Goal: Book appointment/travel/reservation

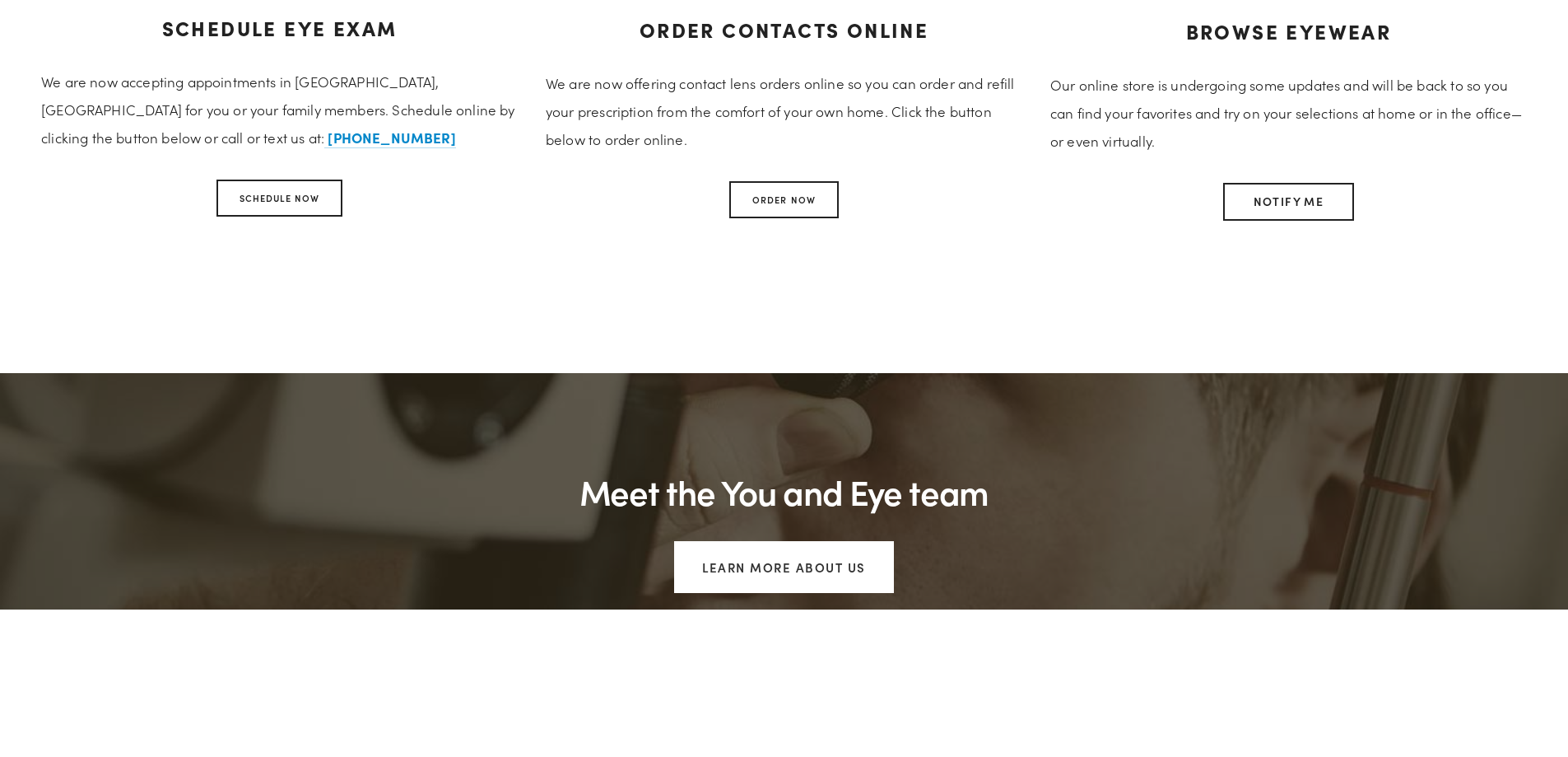
scroll to position [1153, 0]
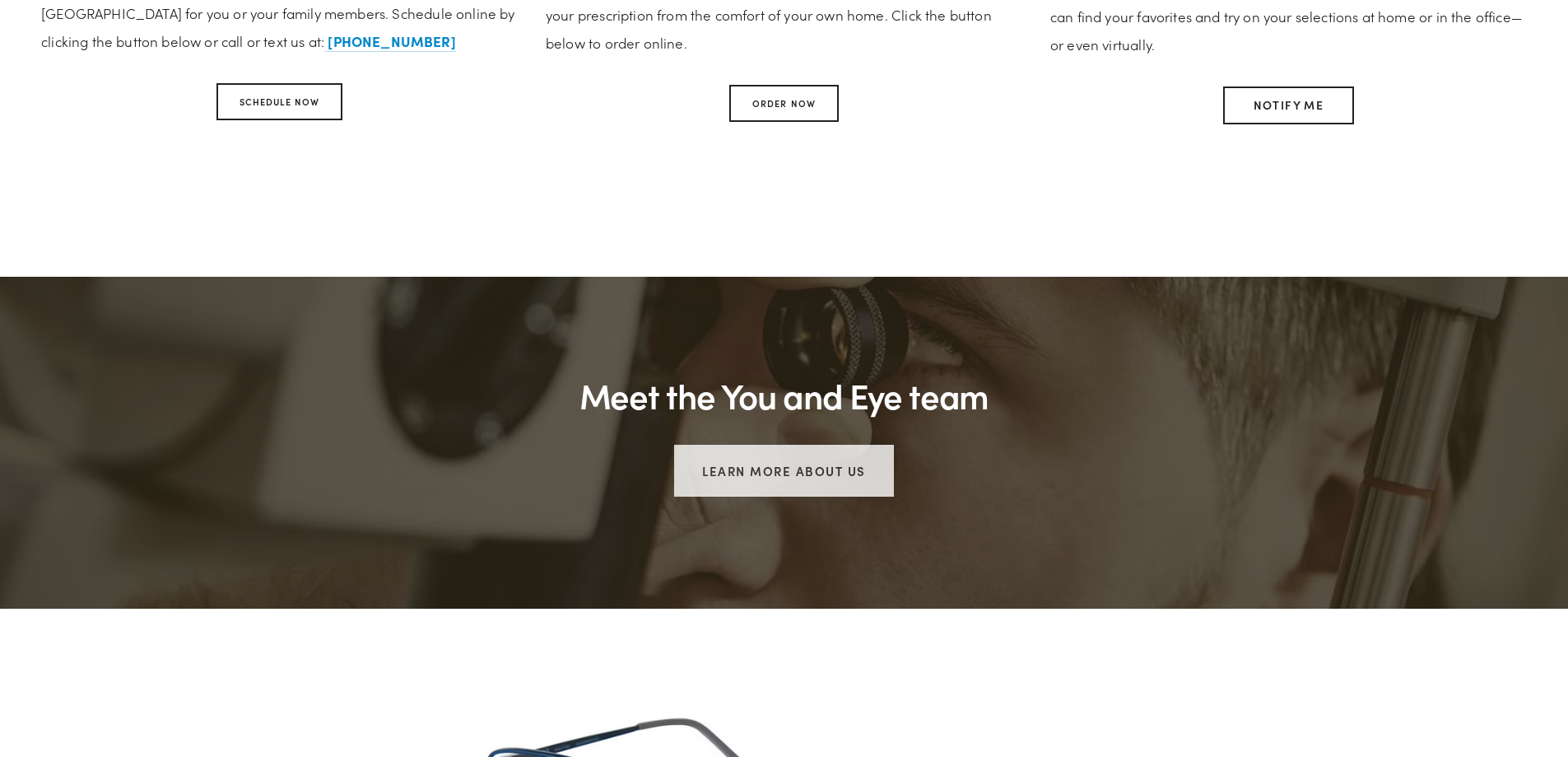
click at [761, 464] on link "Learn more about us" at bounding box center [784, 471] width 220 height 52
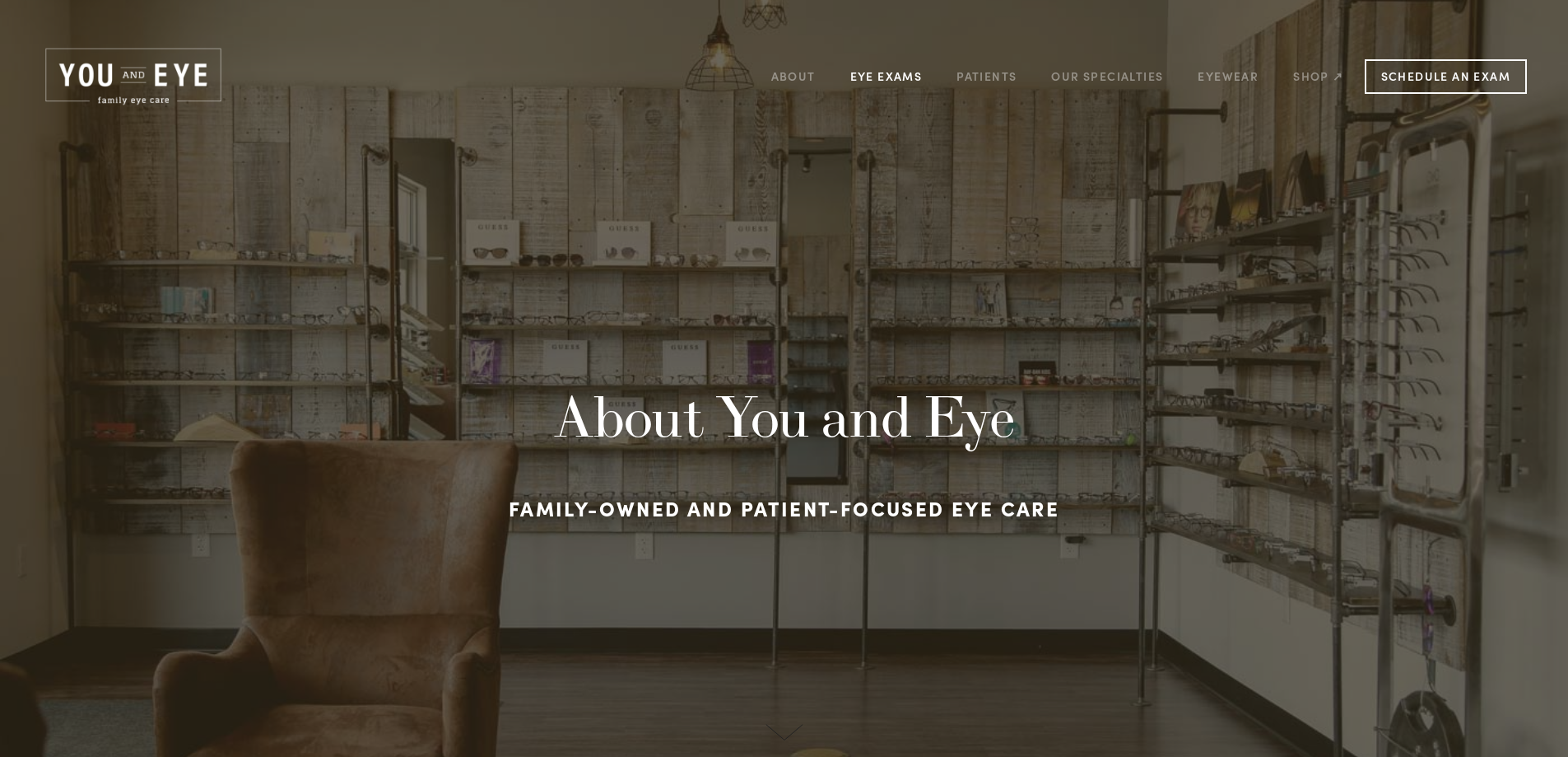
click at [903, 76] on link "Eye Exams" at bounding box center [886, 76] width 72 height 26
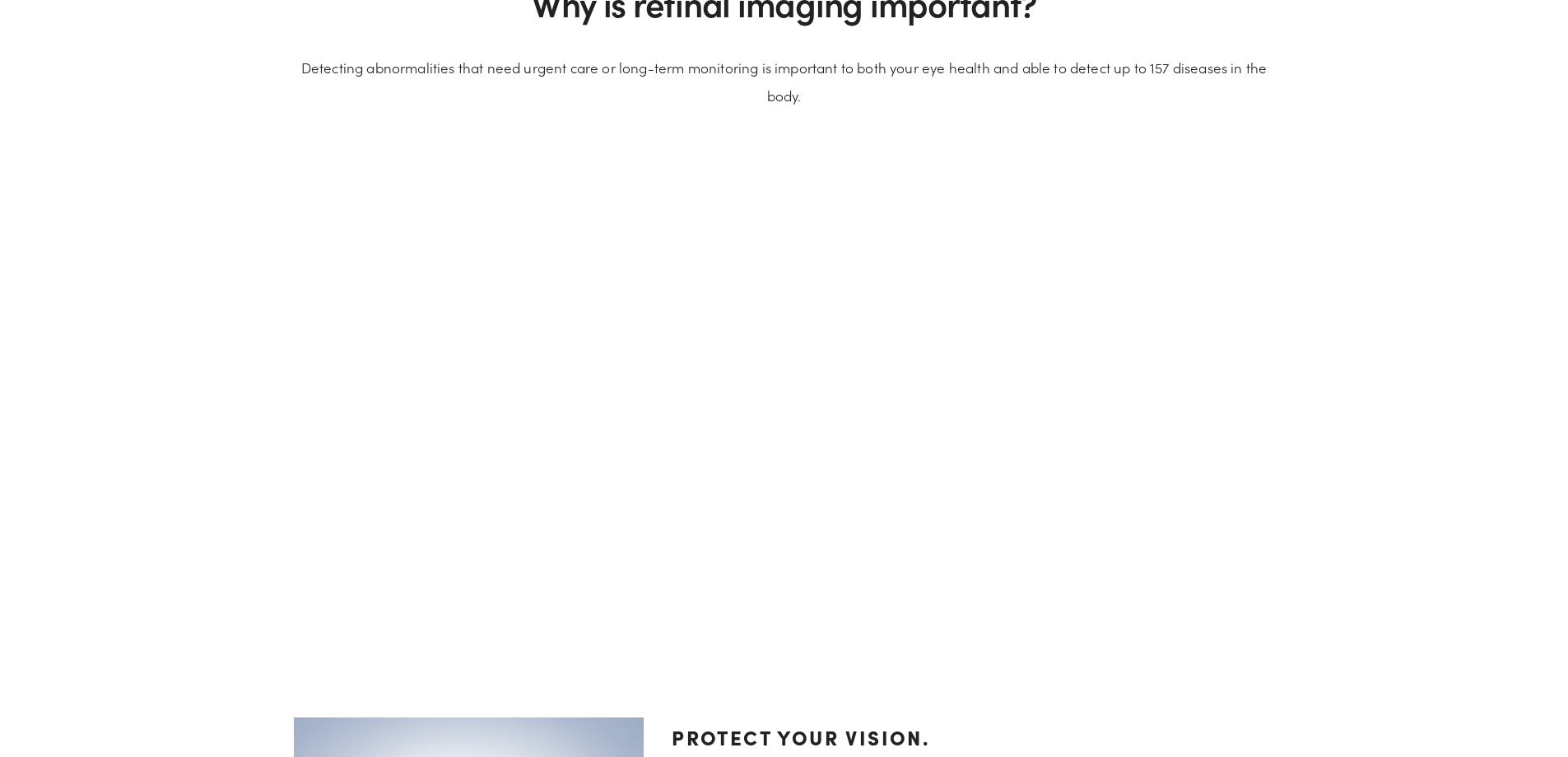
scroll to position [2059, 0]
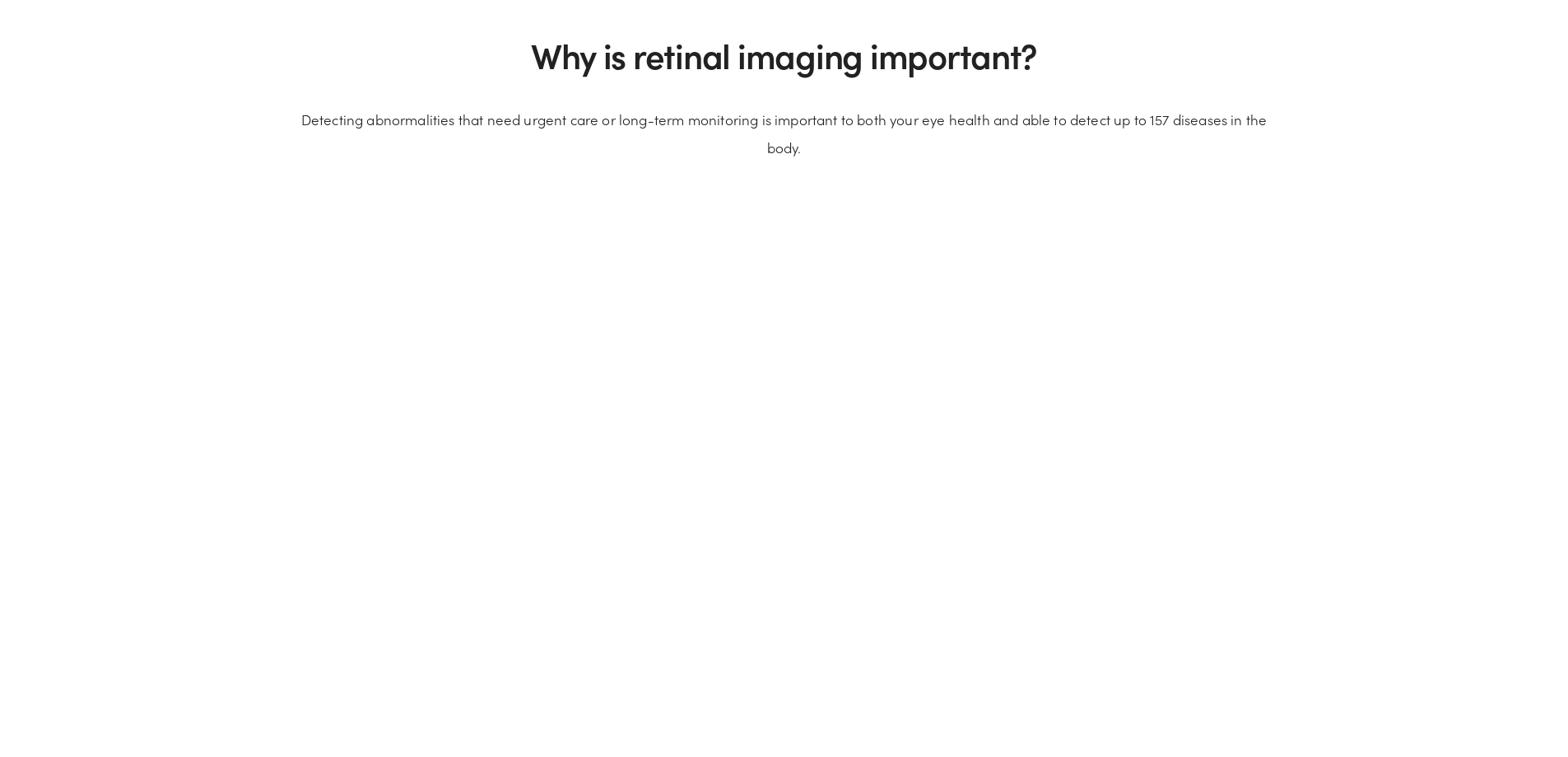
click at [272, 448] on div "Why is retinal imaging important? Detecting abnormalities that need urgent care…" at bounding box center [784, 577] width 1514 height 1113
click at [216, 406] on div "Why is retinal imaging important? Detecting abnormalities that need urgent care…" at bounding box center [784, 577] width 1514 height 1113
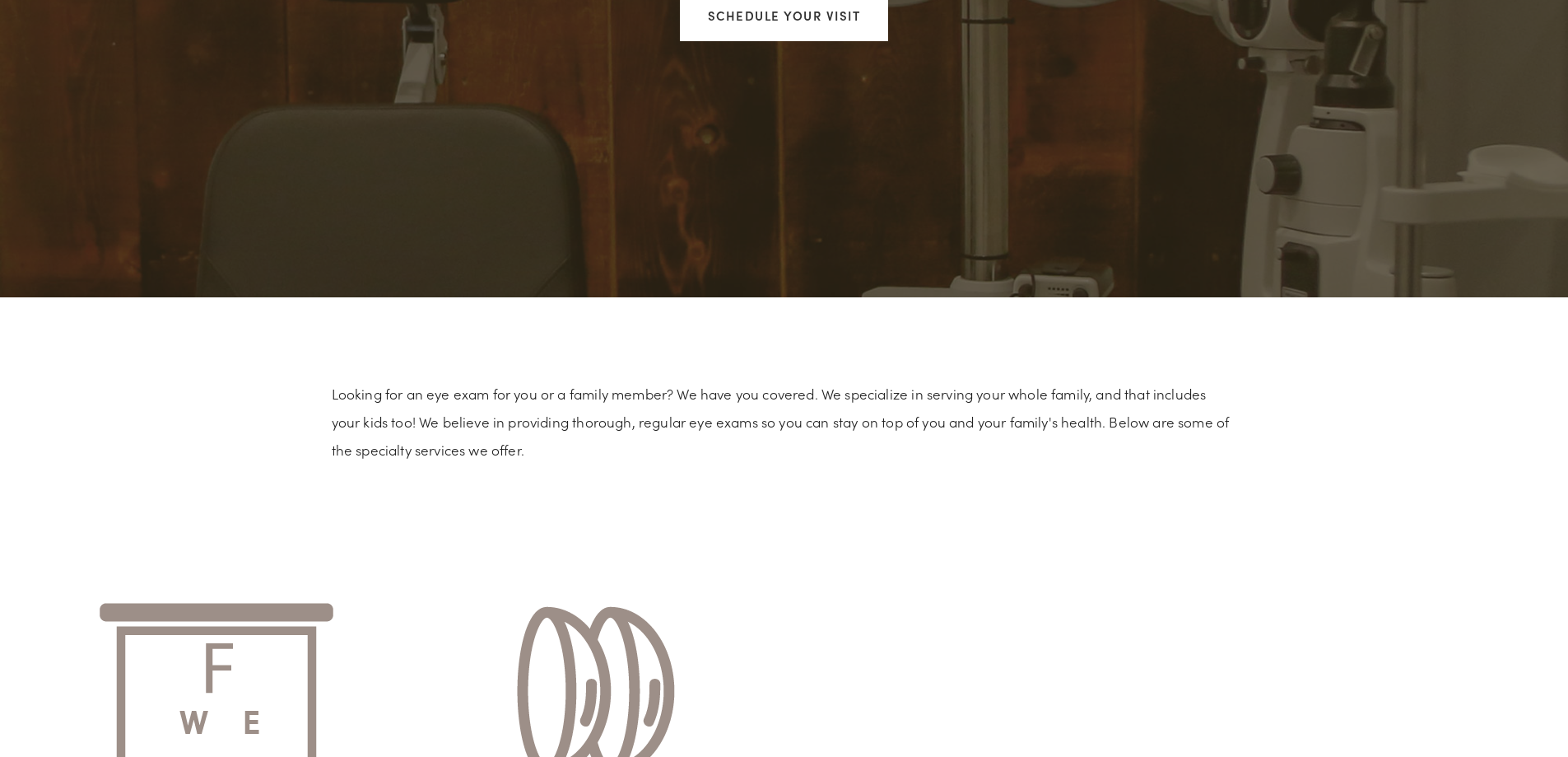
scroll to position [47, 0]
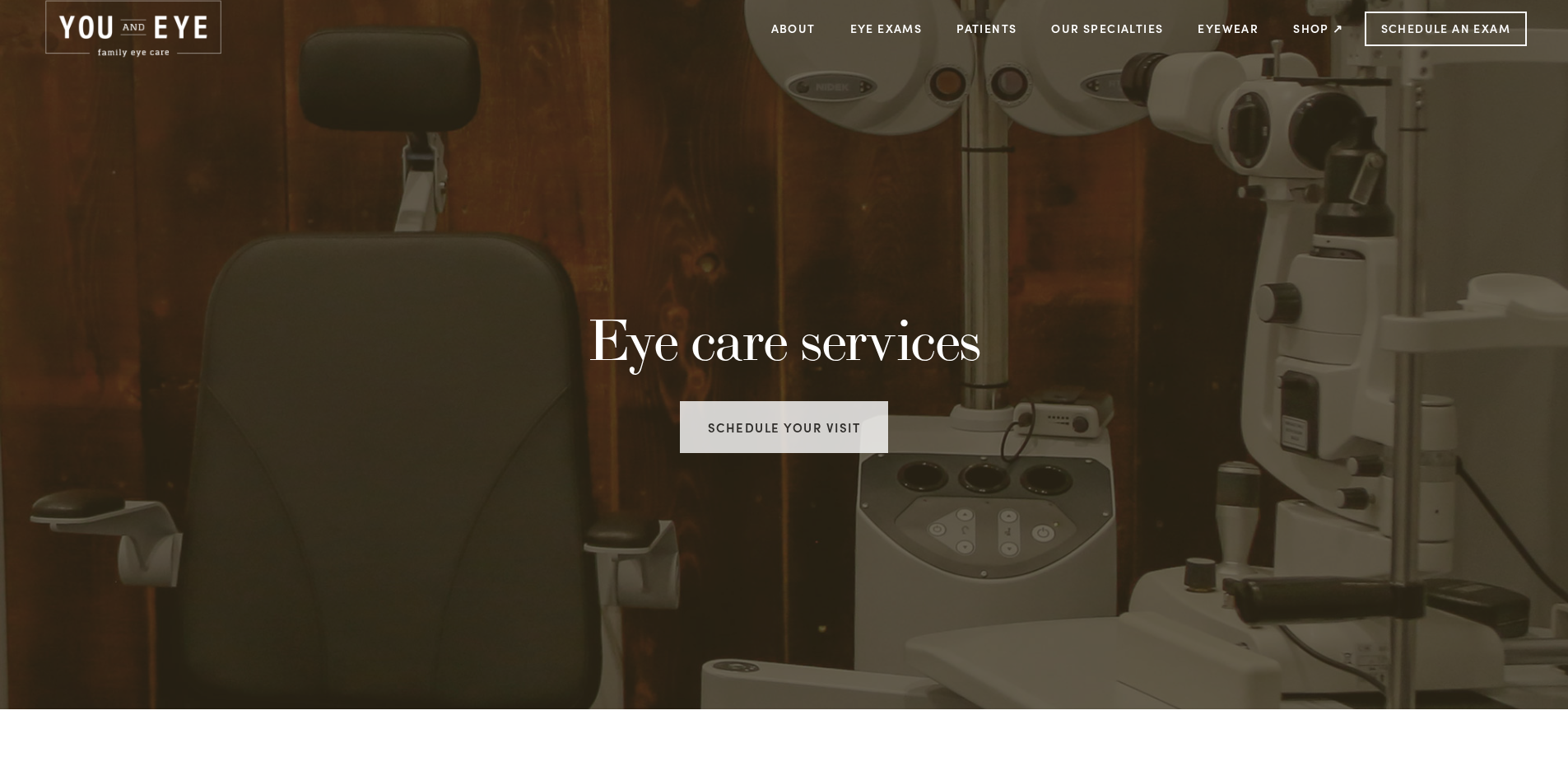
click at [860, 452] on link "Schedule your visit" at bounding box center [784, 427] width 209 height 52
